Goal: Information Seeking & Learning: Stay updated

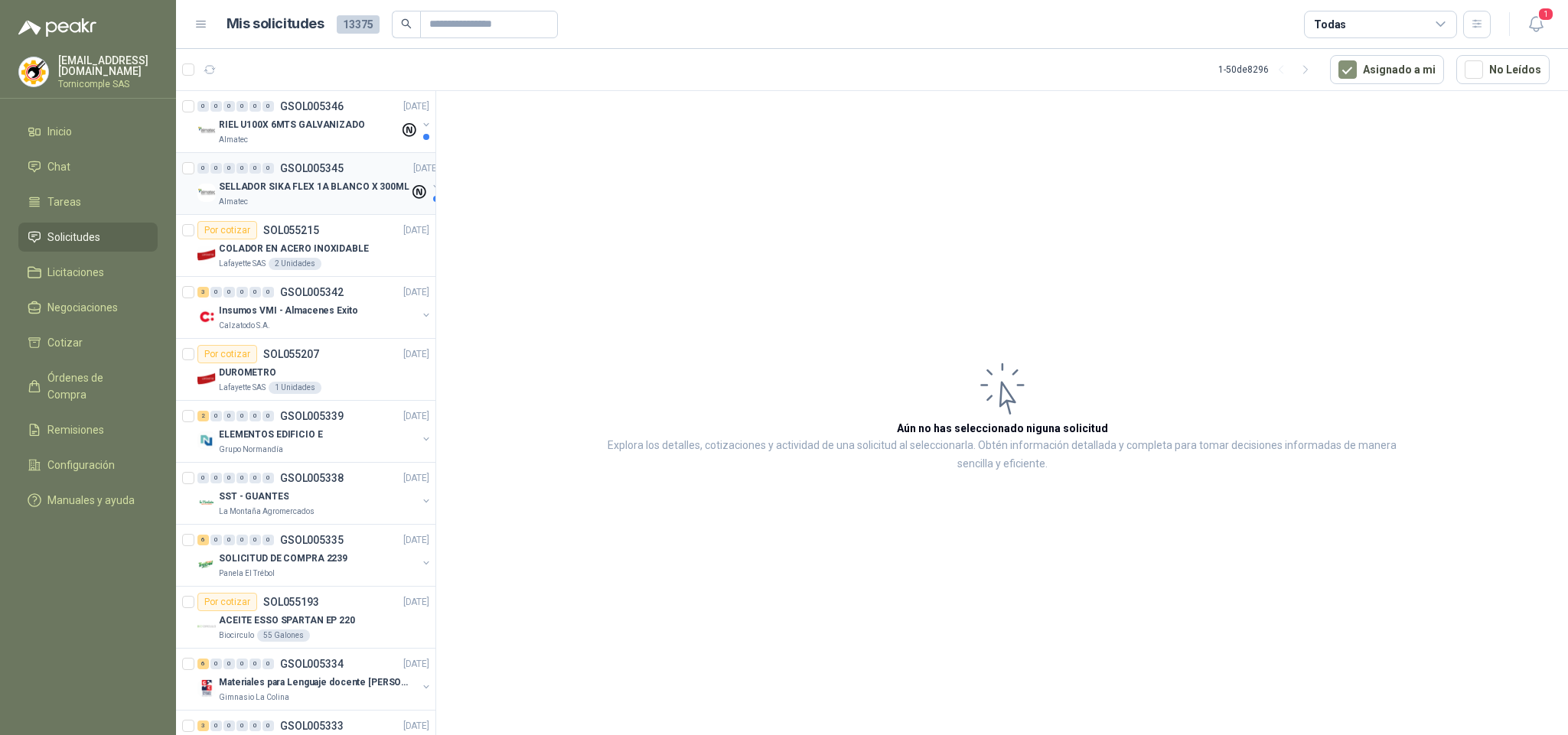
click at [294, 205] on div "Almatec" at bounding box center [314, 201] width 190 height 12
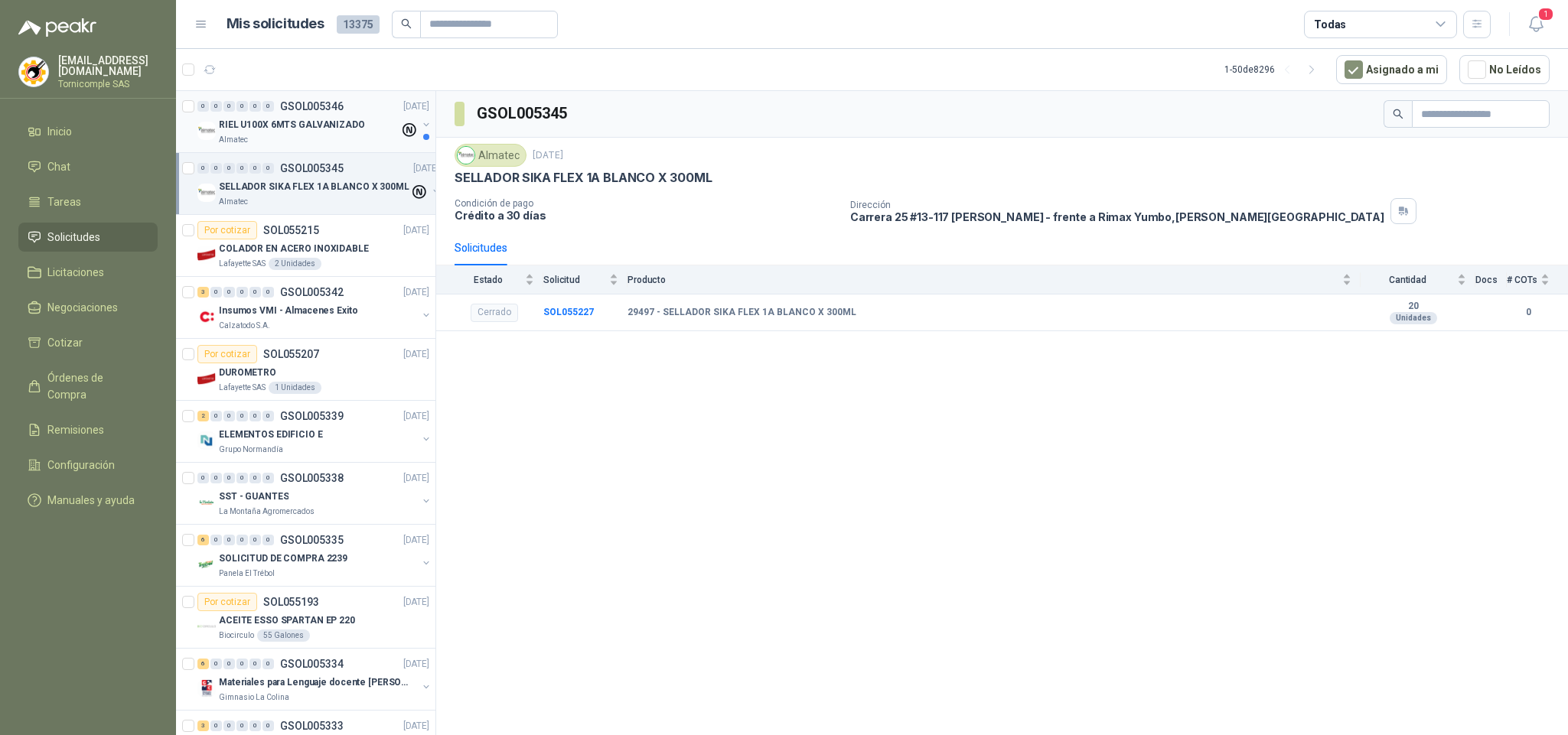
click at [341, 140] on div "Almatec" at bounding box center [309, 139] width 181 height 12
click at [320, 194] on p "SELLADOR SIKA FLEX 1A BLANCO X 300ML" at bounding box center [314, 187] width 190 height 14
click at [1537, 35] on button "1" at bounding box center [1535, 24] width 28 height 28
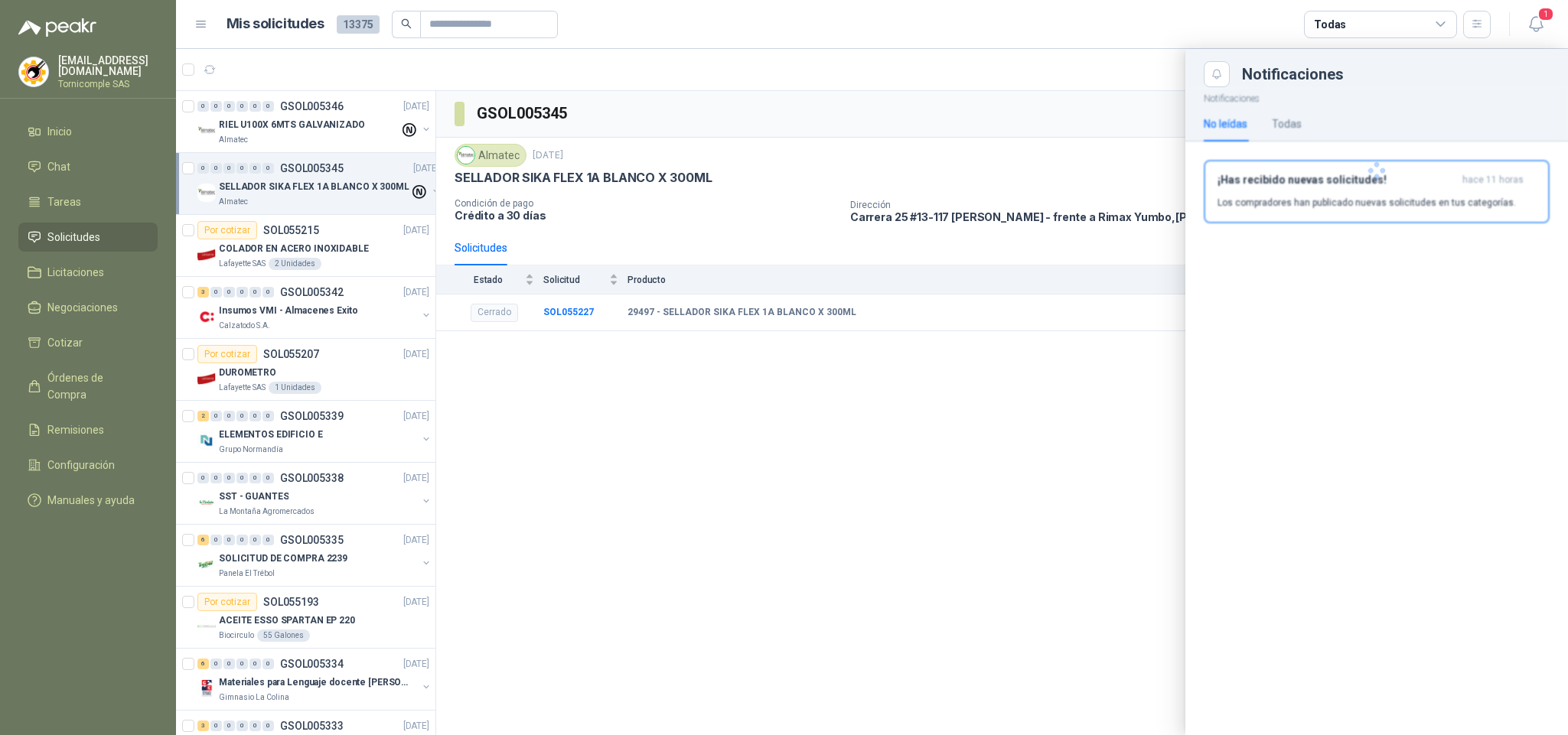
click at [1465, 193] on div at bounding box center [1376, 171] width 383 height 167
click at [1465, 196] on p "Los compradores han publicado nuevas solicitudes en tus categorías." at bounding box center [1367, 202] width 298 height 14
